Goal: Information Seeking & Learning: Check status

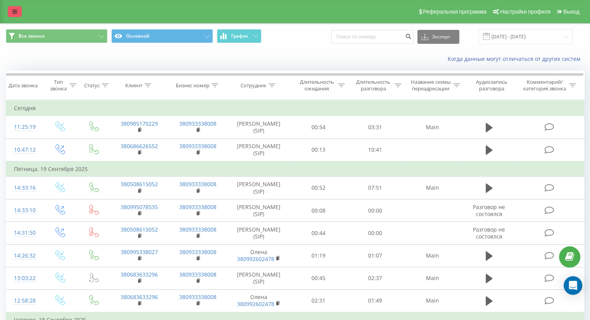
click at [12, 16] on link at bounding box center [15, 11] width 14 height 11
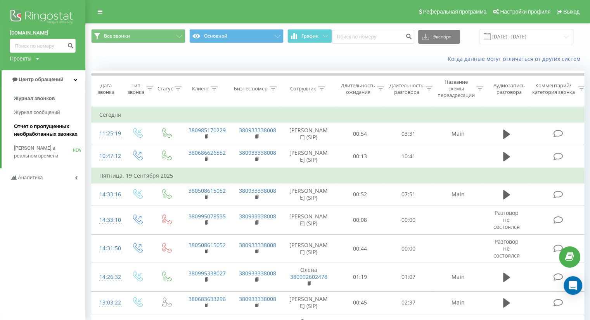
click at [45, 132] on span "Отчет о пропущенных необработанных звонках" at bounding box center [47, 130] width 67 height 16
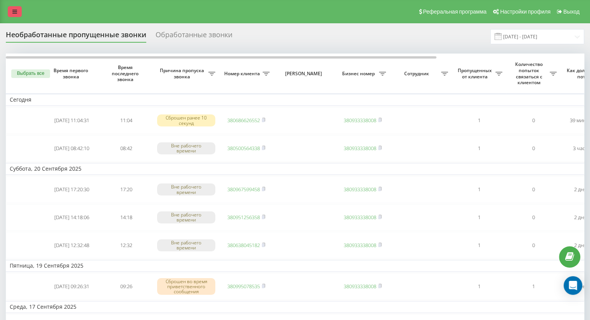
click at [16, 11] on icon at bounding box center [14, 11] width 5 height 5
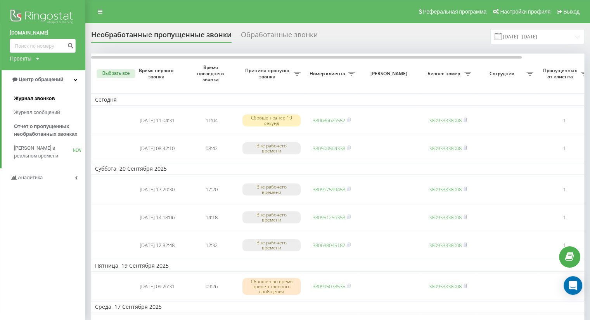
click at [49, 99] on span "Журнал звонков" at bounding box center [34, 99] width 41 height 8
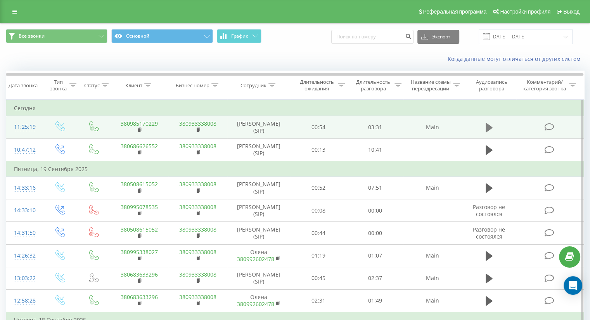
click at [492, 126] on icon at bounding box center [488, 127] width 7 height 11
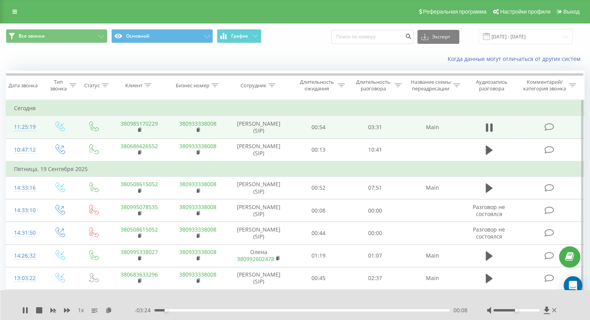
click at [172, 308] on div "- 03:24 00:08 00:08" at bounding box center [301, 310] width 333 height 8
click at [172, 311] on div "00:08" at bounding box center [301, 310] width 295 height 2
click at [27, 310] on icon at bounding box center [27, 310] width 2 height 6
click at [27, 309] on icon at bounding box center [25, 310] width 6 height 6
click at [185, 311] on div "00:22" at bounding box center [301, 310] width 295 height 2
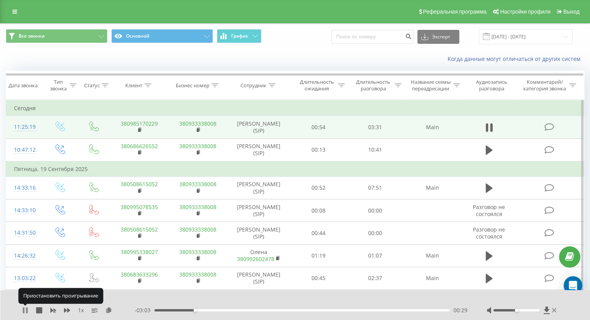
click at [25, 310] on icon at bounding box center [25, 310] width 6 height 6
click at [141, 132] on icon at bounding box center [140, 129] width 4 height 5
